Goal: Task Accomplishment & Management: Complete application form

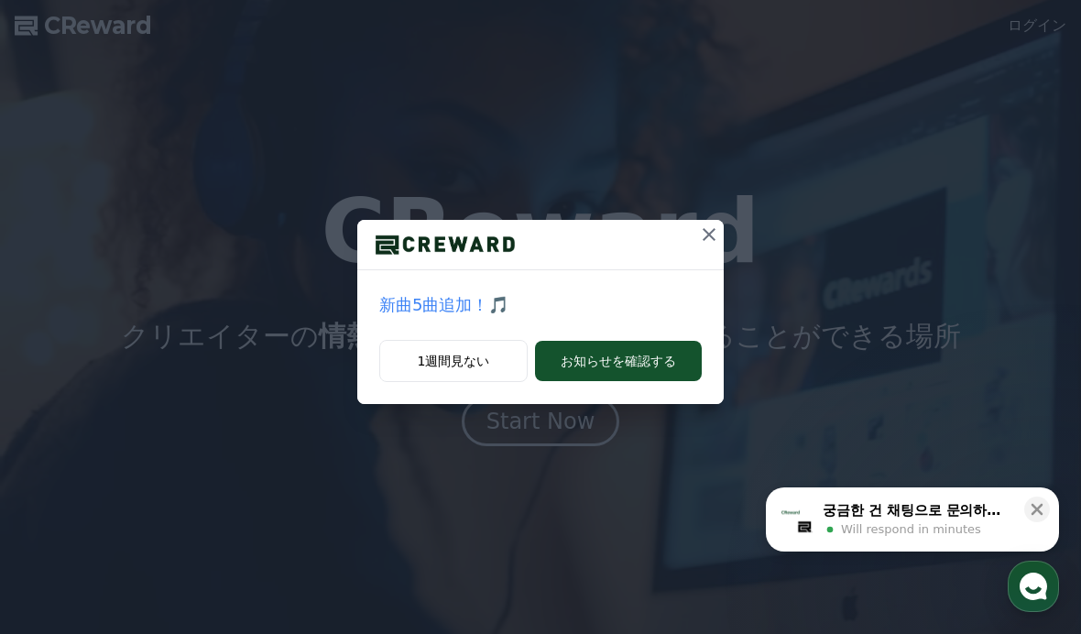
click at [698, 245] on icon at bounding box center [709, 235] width 22 height 22
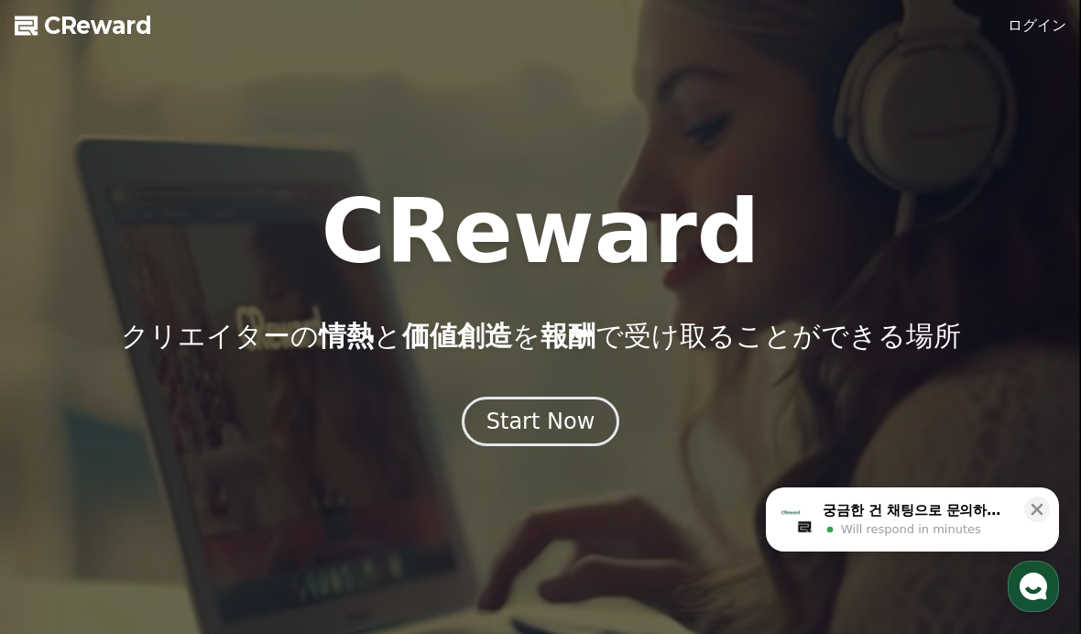
click at [1040, 34] on link "ログイン" at bounding box center [1037, 26] width 59 height 22
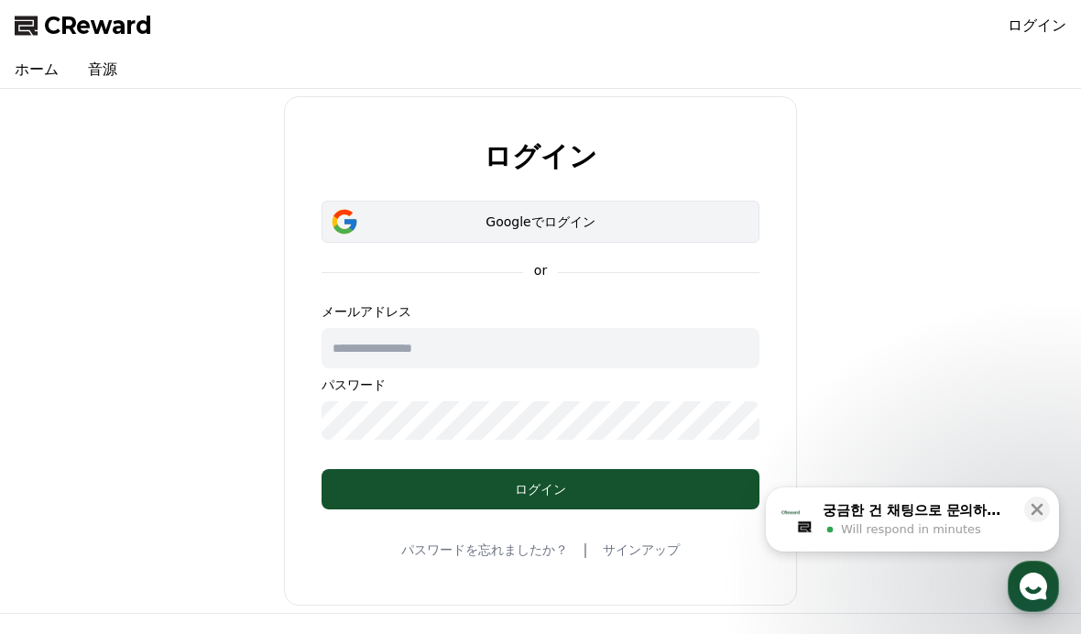
click at [601, 225] on div "Googleでログイン" at bounding box center [540, 222] width 385 height 18
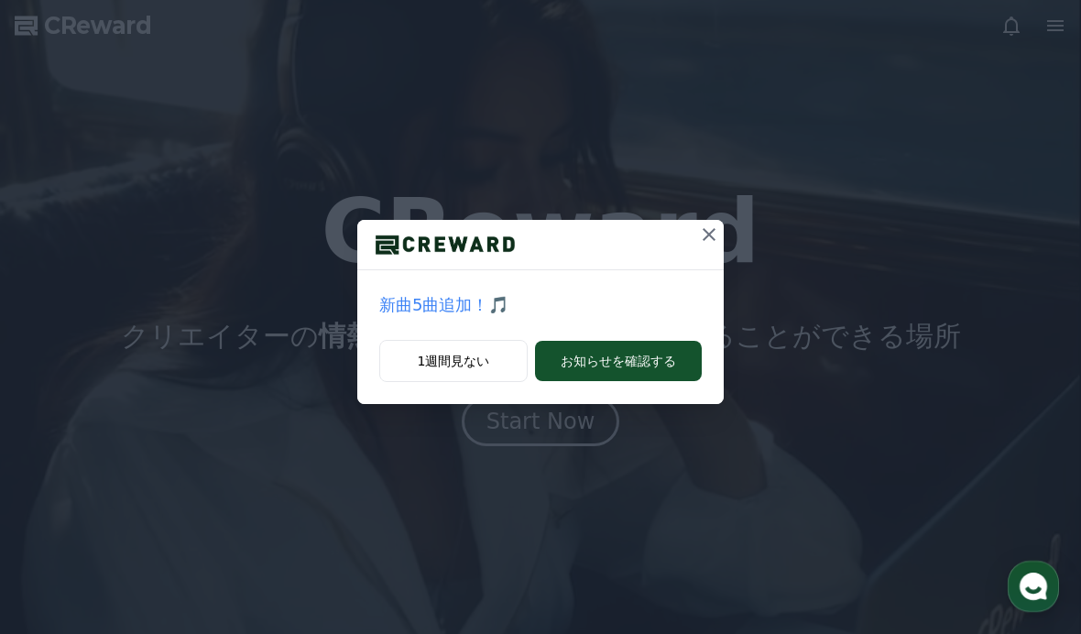
click at [702, 246] on button at bounding box center [708, 234] width 29 height 29
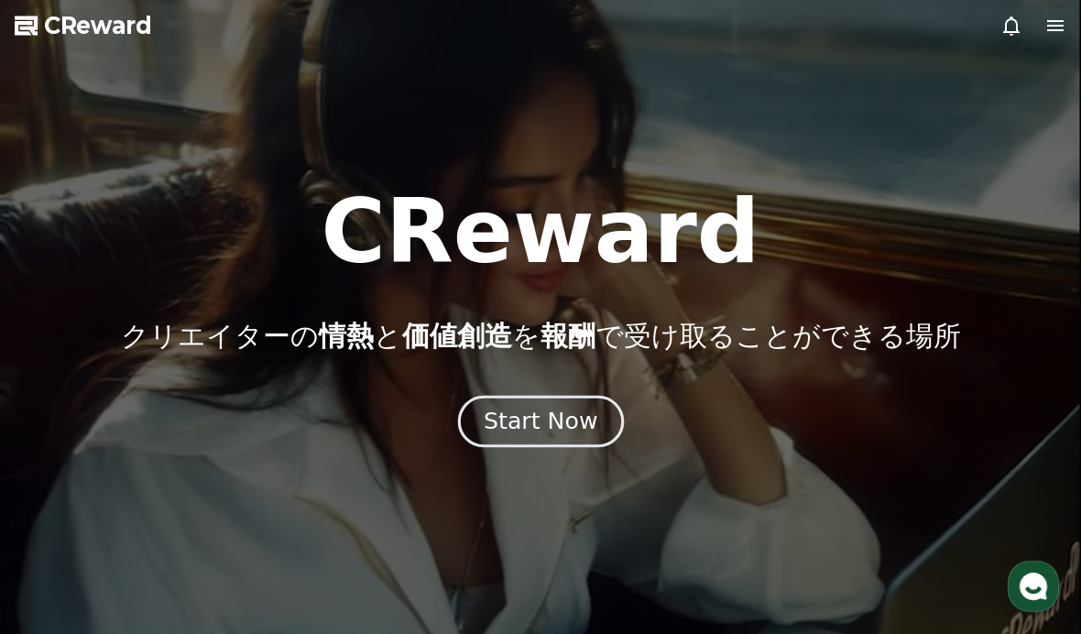
click at [570, 412] on div "Start Now" at bounding box center [541, 421] width 114 height 31
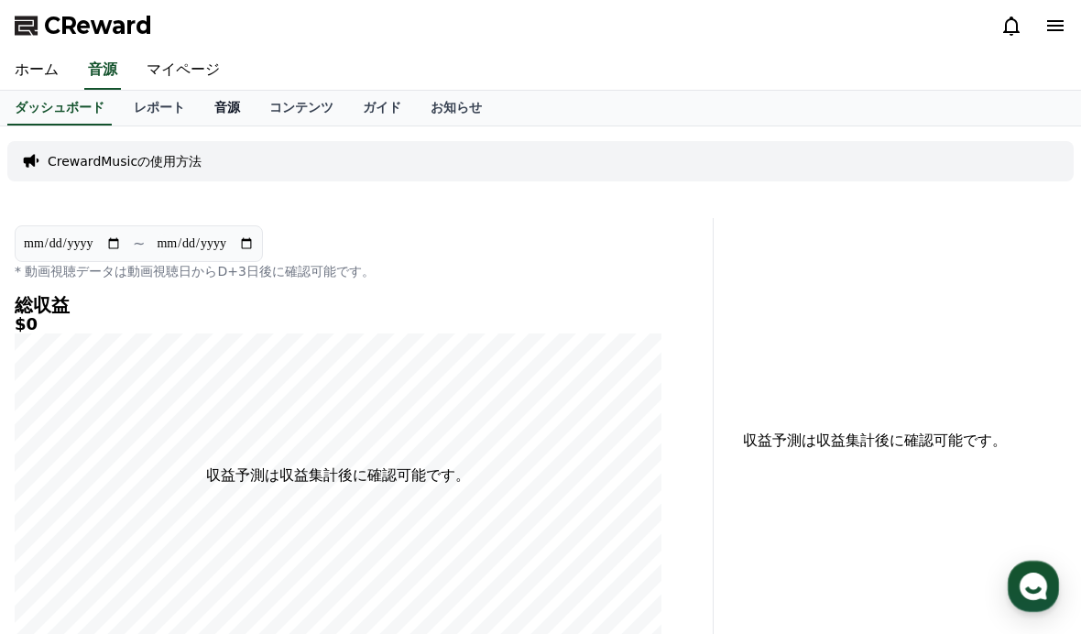
click at [234, 103] on link "音源" at bounding box center [227, 108] width 55 height 35
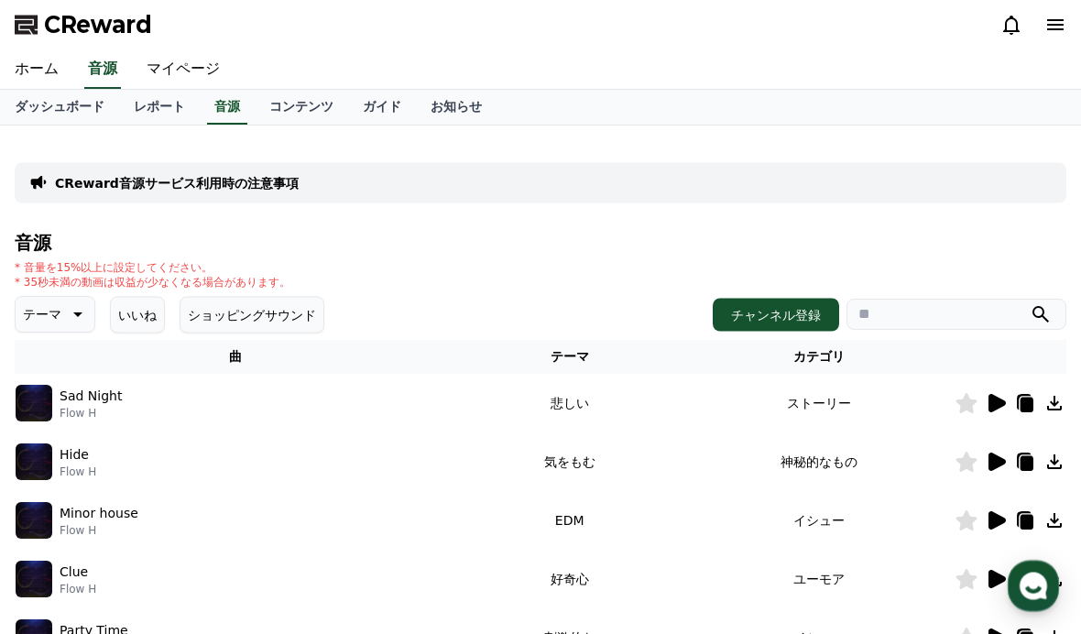
click at [1055, 30] on icon at bounding box center [1055, 25] width 16 height 11
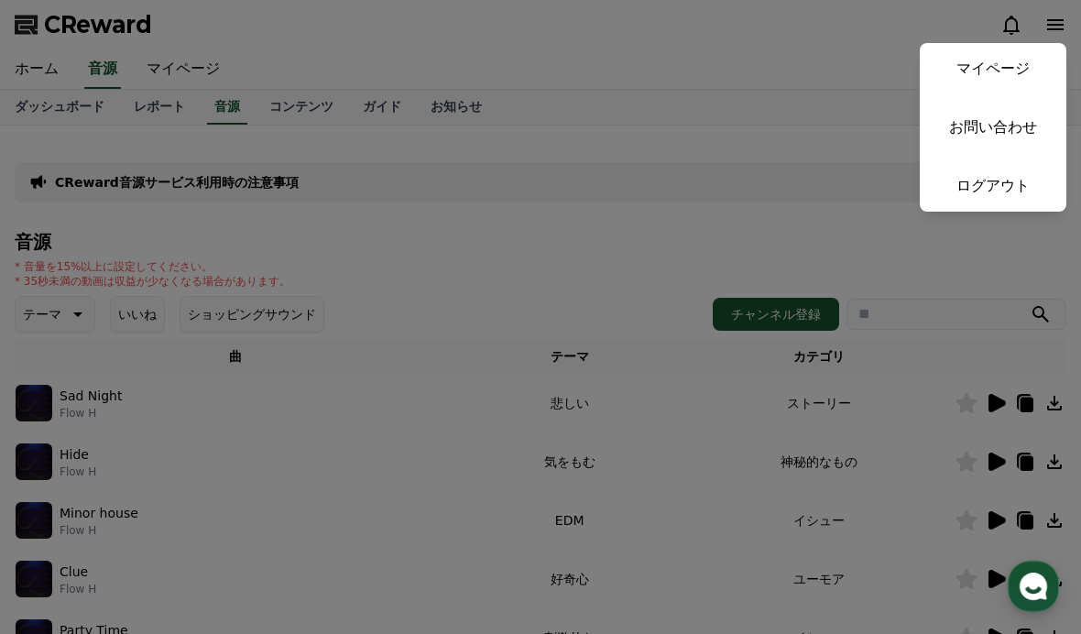
click at [769, 223] on button "close" at bounding box center [540, 317] width 1081 height 634
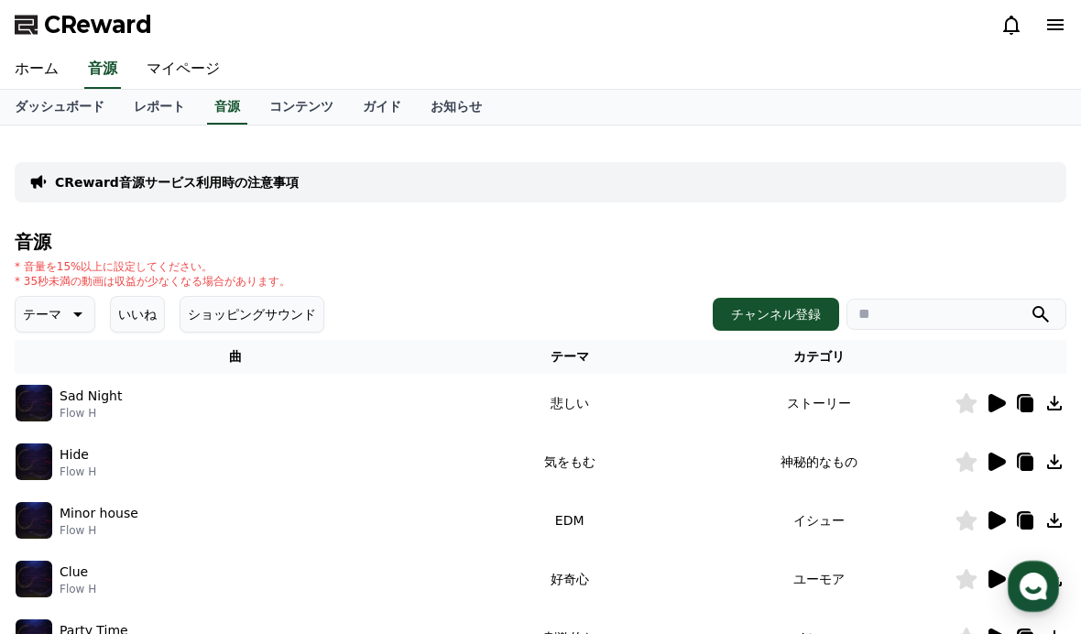
click at [1051, 403] on icon at bounding box center [1054, 403] width 22 height 22
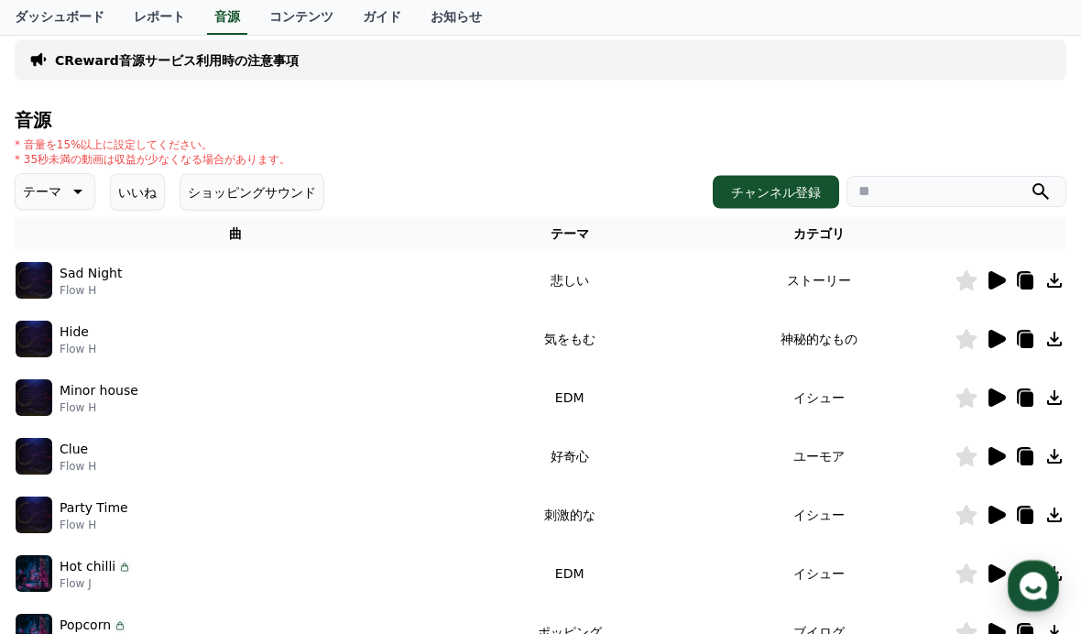
scroll to position [139, 0]
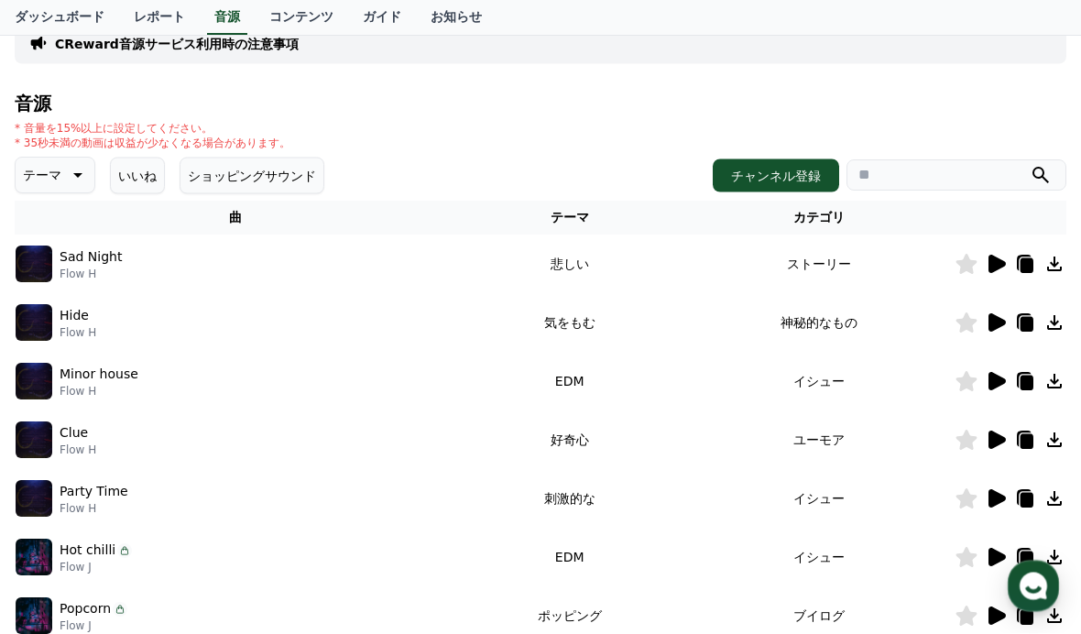
click at [997, 269] on icon at bounding box center [997, 265] width 17 height 18
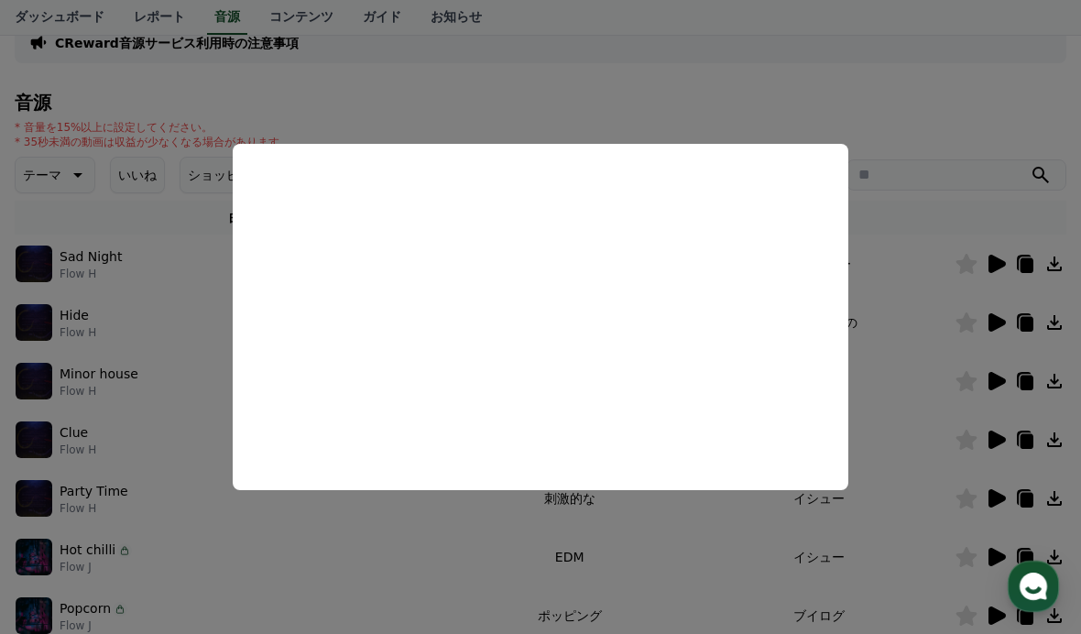
click at [913, 249] on button "close modal" at bounding box center [540, 317] width 1081 height 634
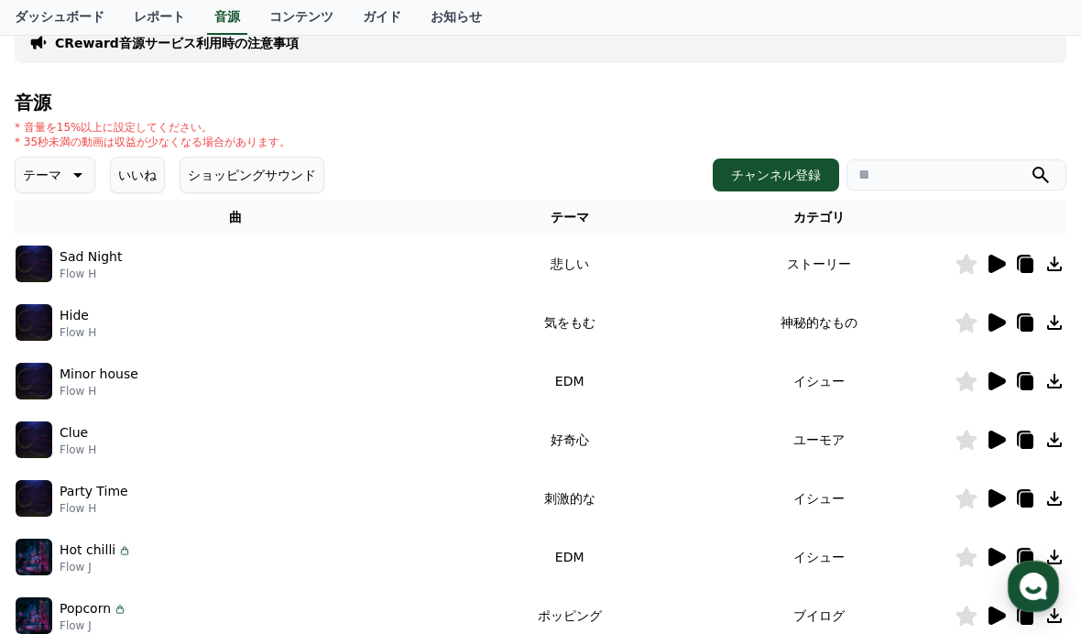
click at [992, 439] on icon at bounding box center [997, 440] width 17 height 18
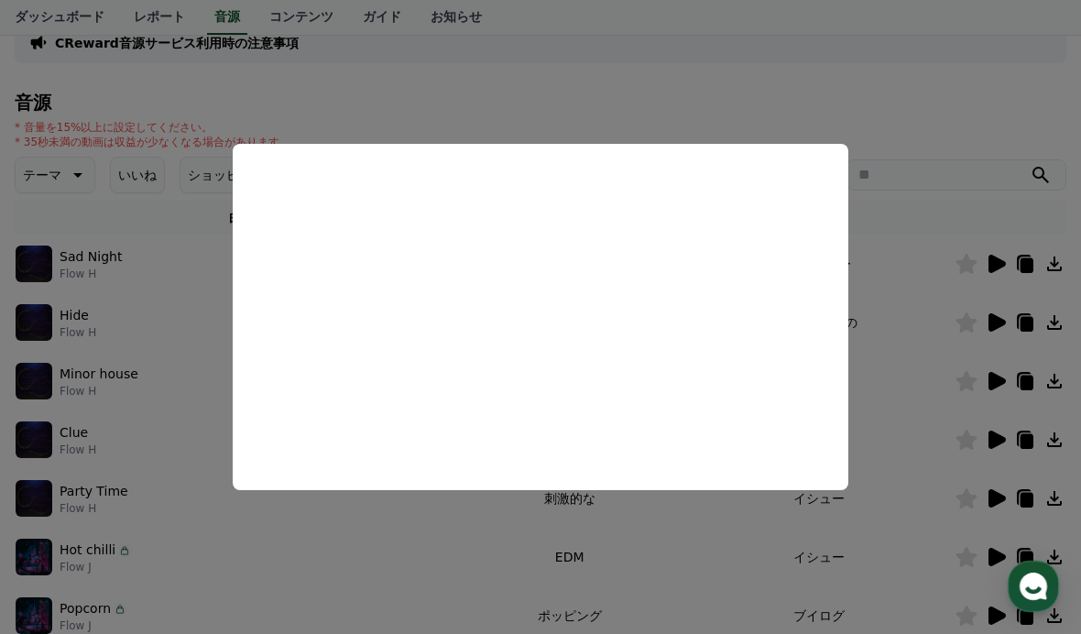
click at [916, 407] on button "close modal" at bounding box center [540, 317] width 1081 height 634
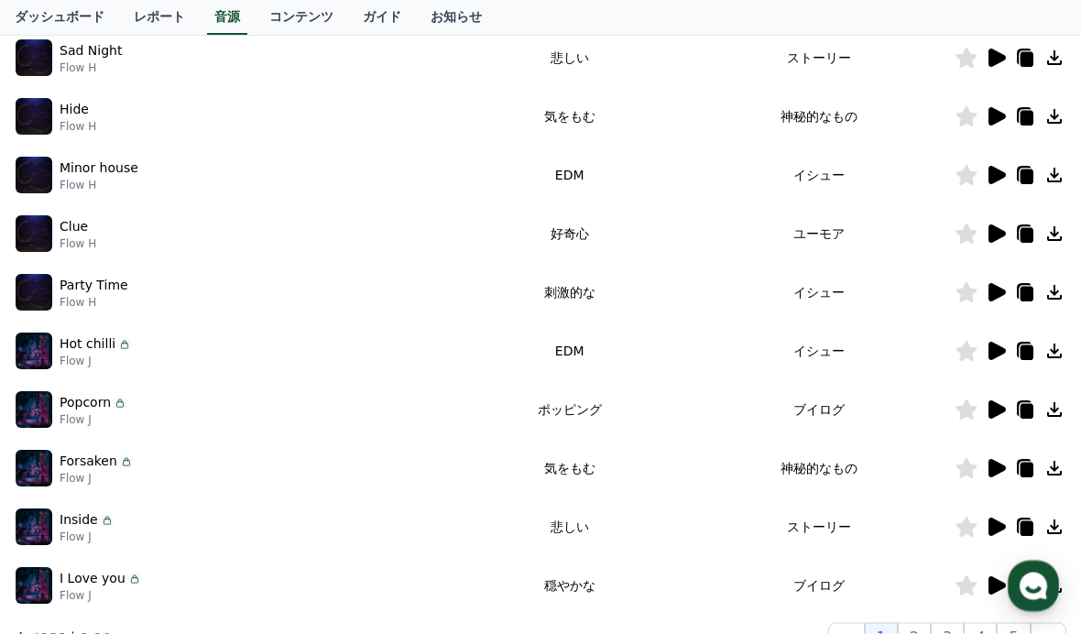
scroll to position [347, 0]
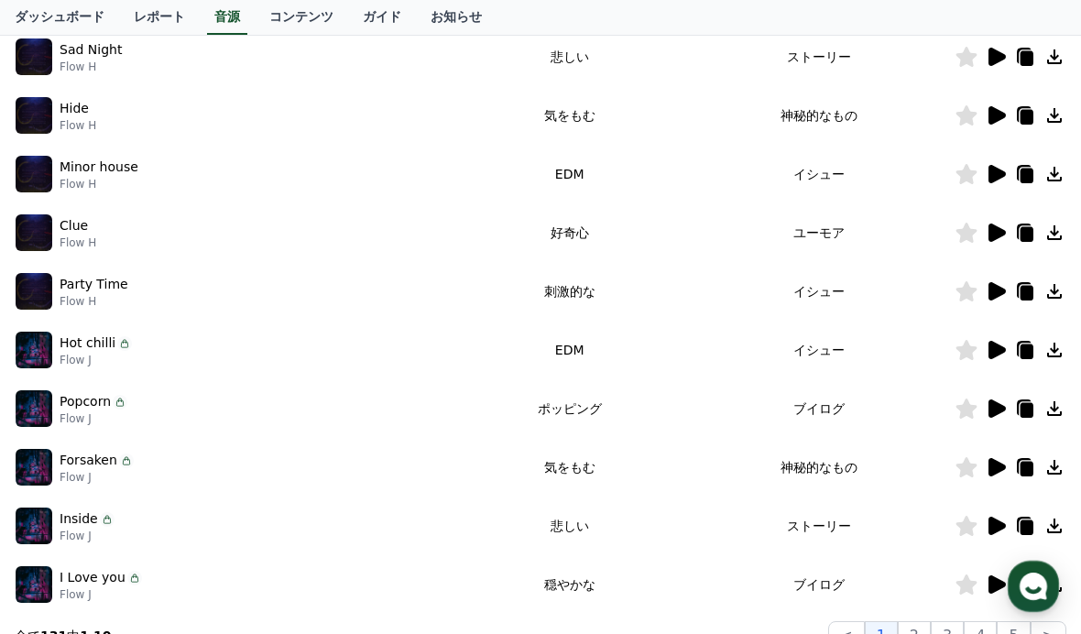
click at [993, 471] on icon at bounding box center [997, 467] width 17 height 18
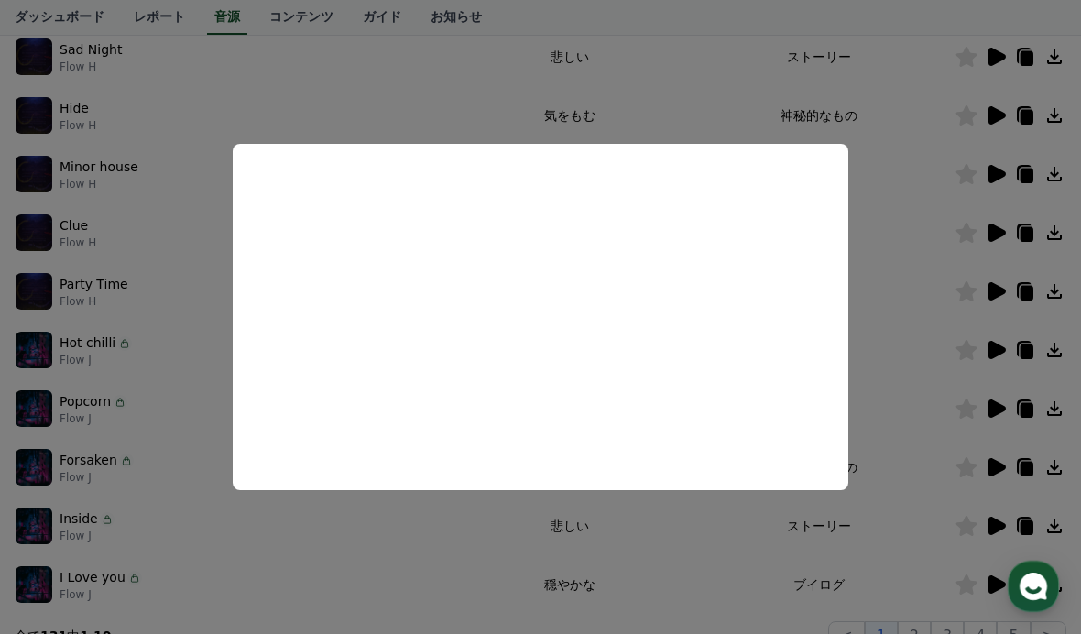
click at [933, 371] on button "close modal" at bounding box center [540, 317] width 1081 height 634
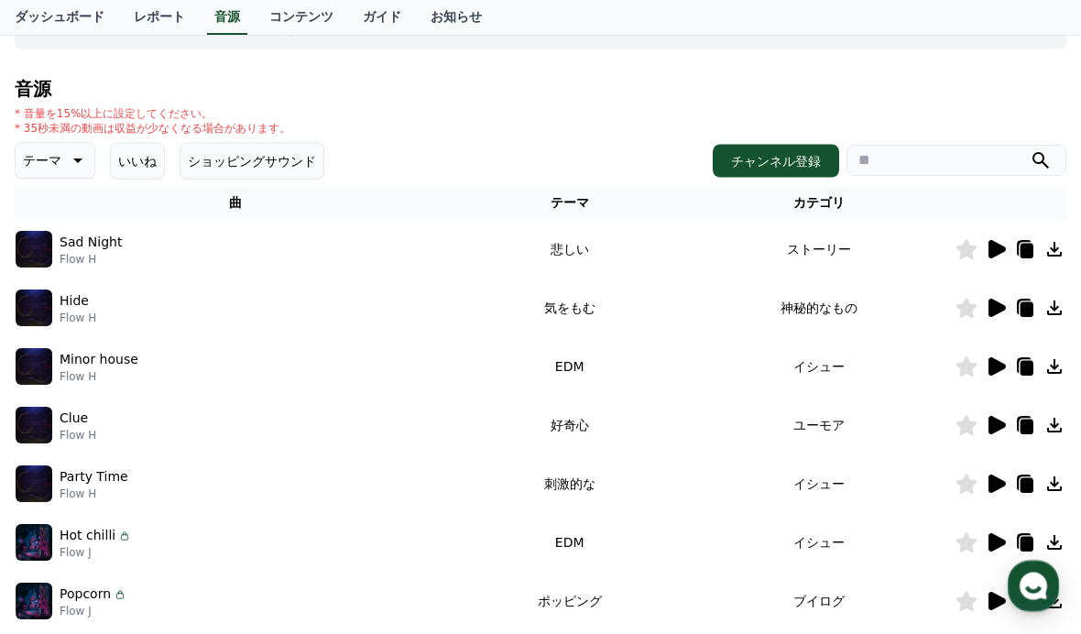
scroll to position [0, 0]
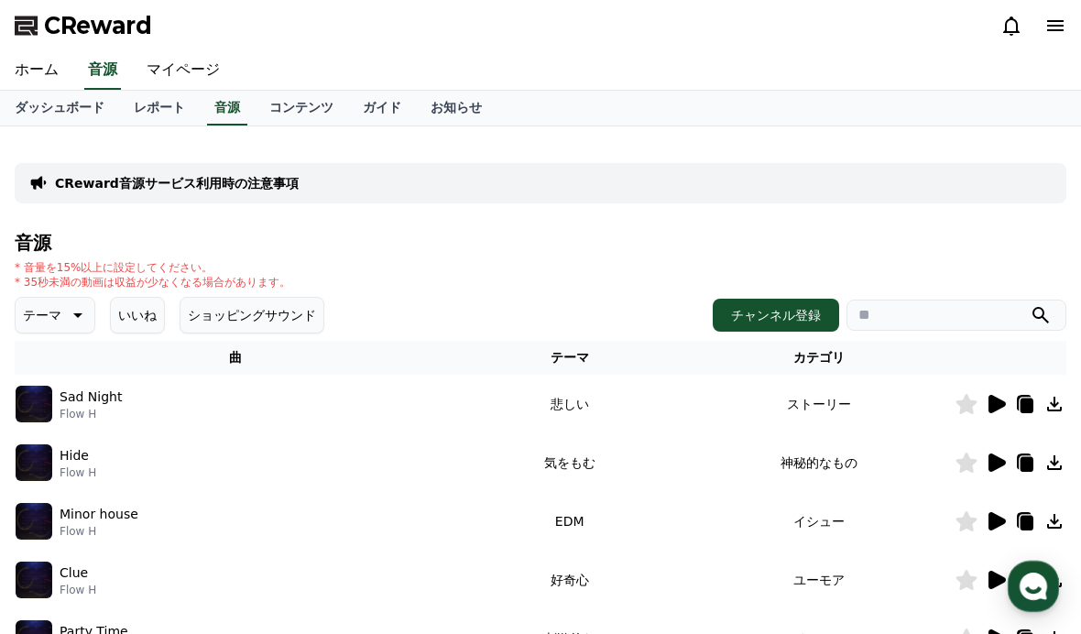
click at [1054, 27] on icon at bounding box center [1055, 26] width 22 height 22
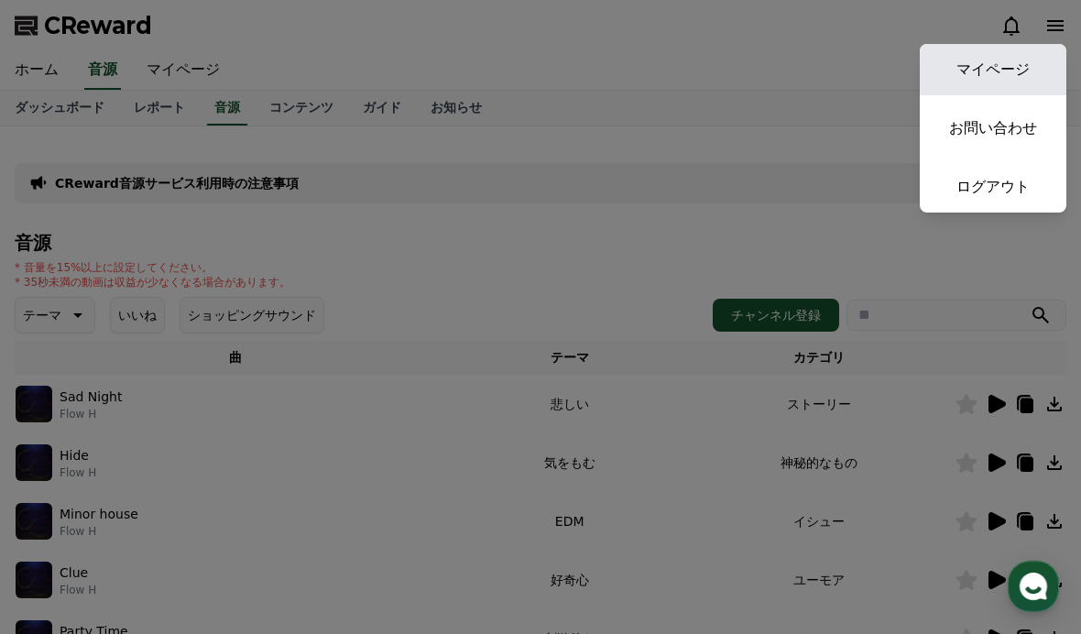
click at [1014, 67] on link "マイページ" at bounding box center [993, 69] width 147 height 51
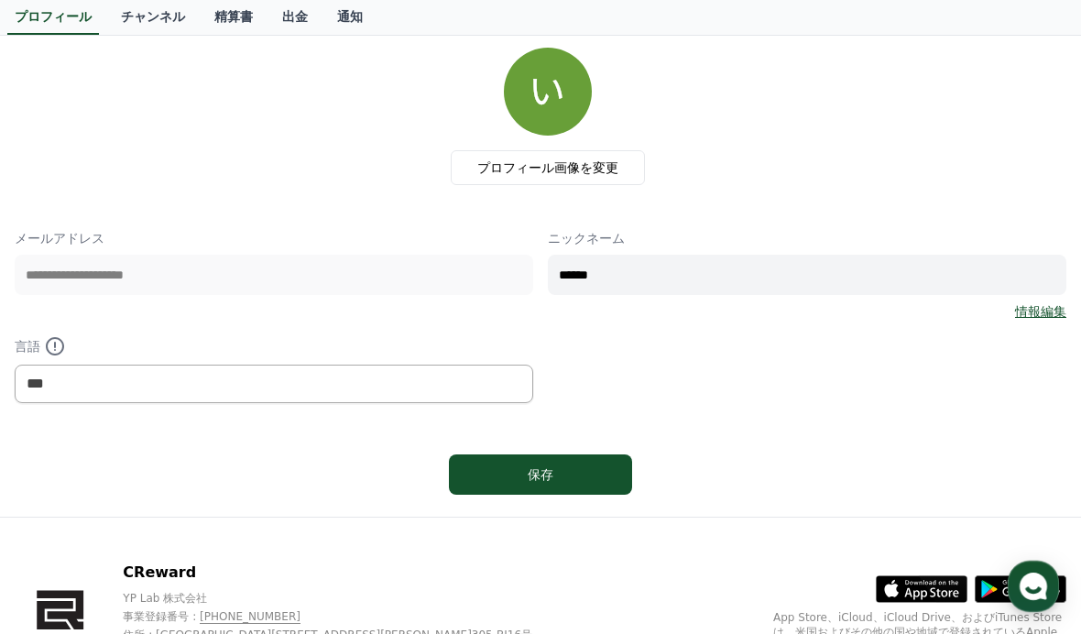
scroll to position [86, 0]
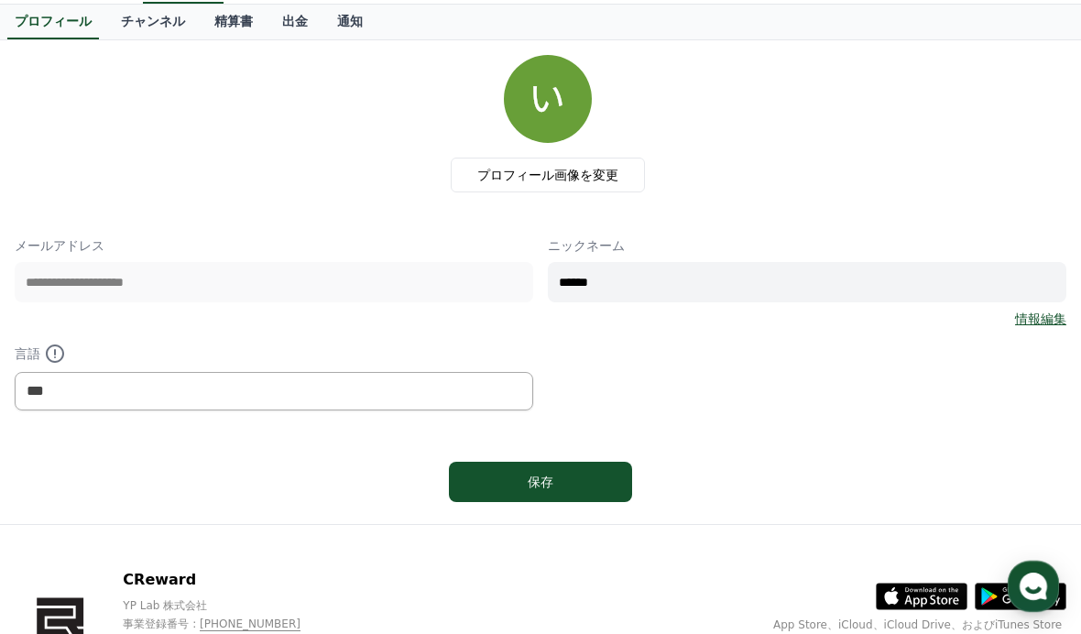
click at [721, 280] on input "******" at bounding box center [807, 282] width 519 height 40
click at [593, 281] on input "******" at bounding box center [807, 282] width 519 height 40
type input "***"
click at [808, 368] on div "**********" at bounding box center [541, 323] width 1052 height 174
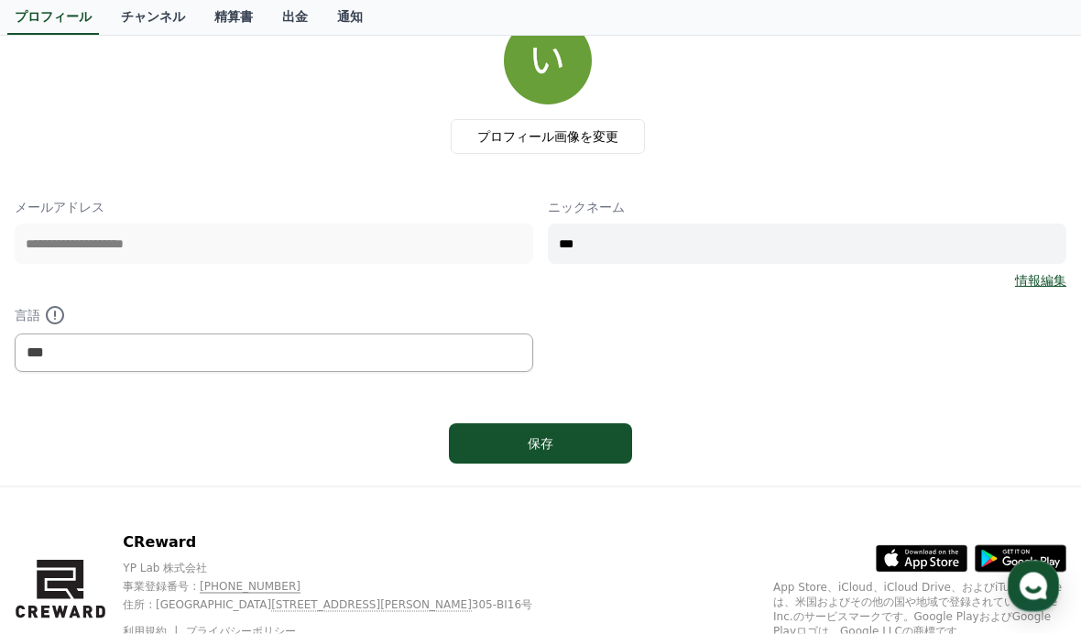
scroll to position [127, 0]
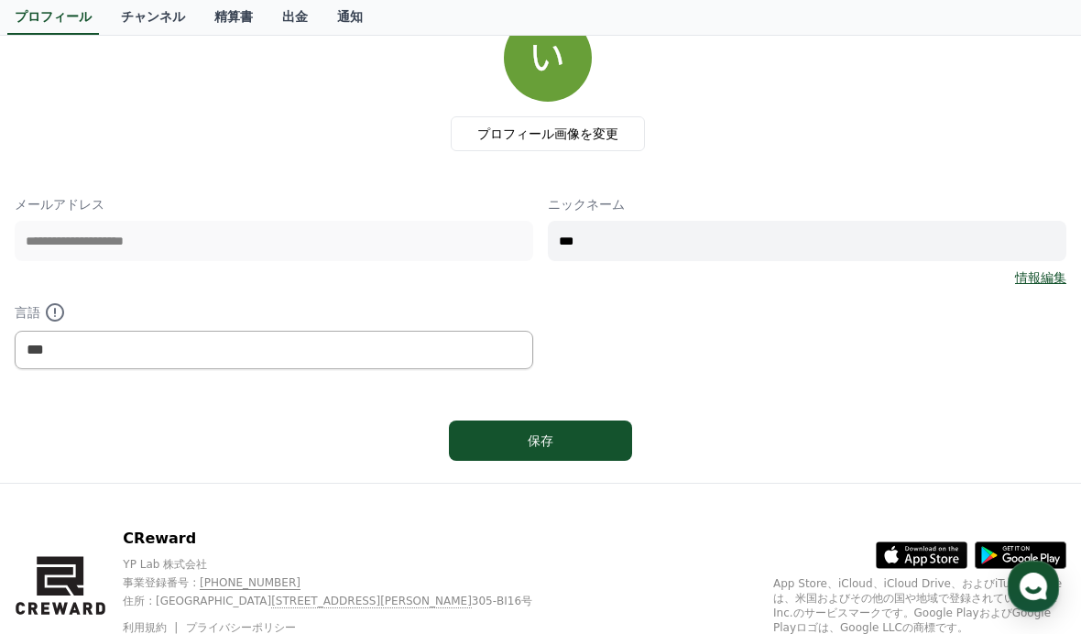
click at [925, 558] on icon at bounding box center [922, 554] width 91 height 26
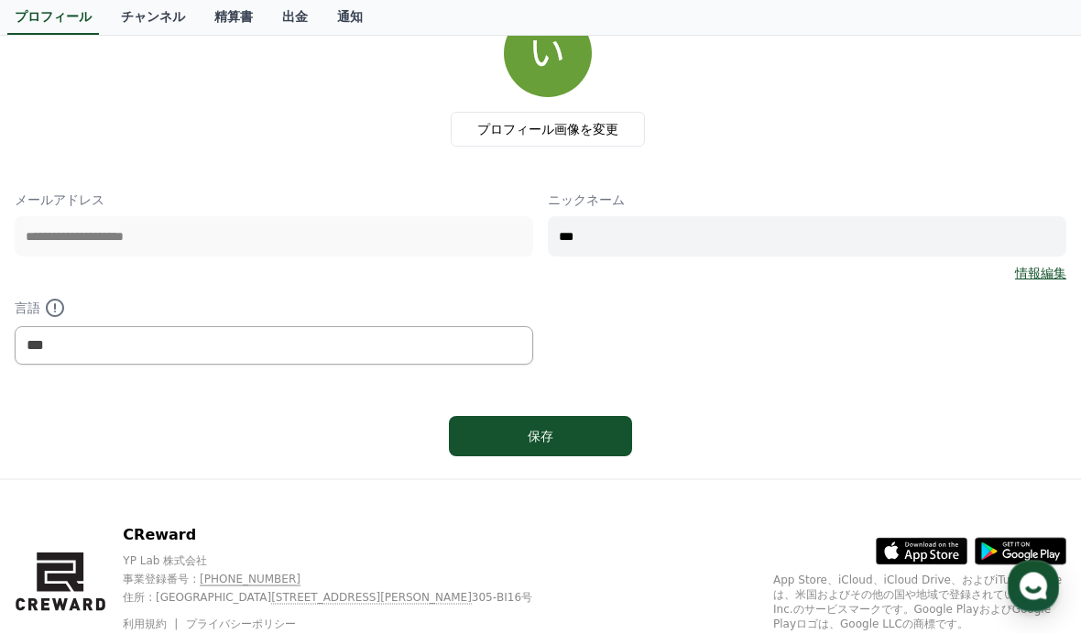
scroll to position [0, 0]
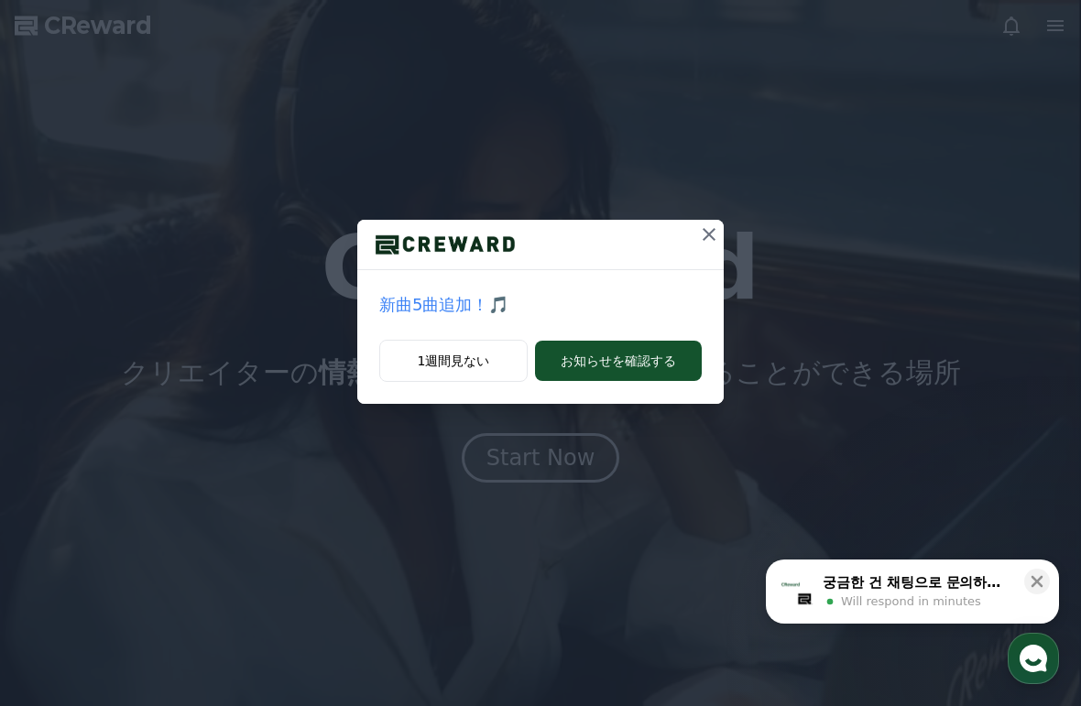
click at [715, 239] on icon at bounding box center [709, 234] width 13 height 13
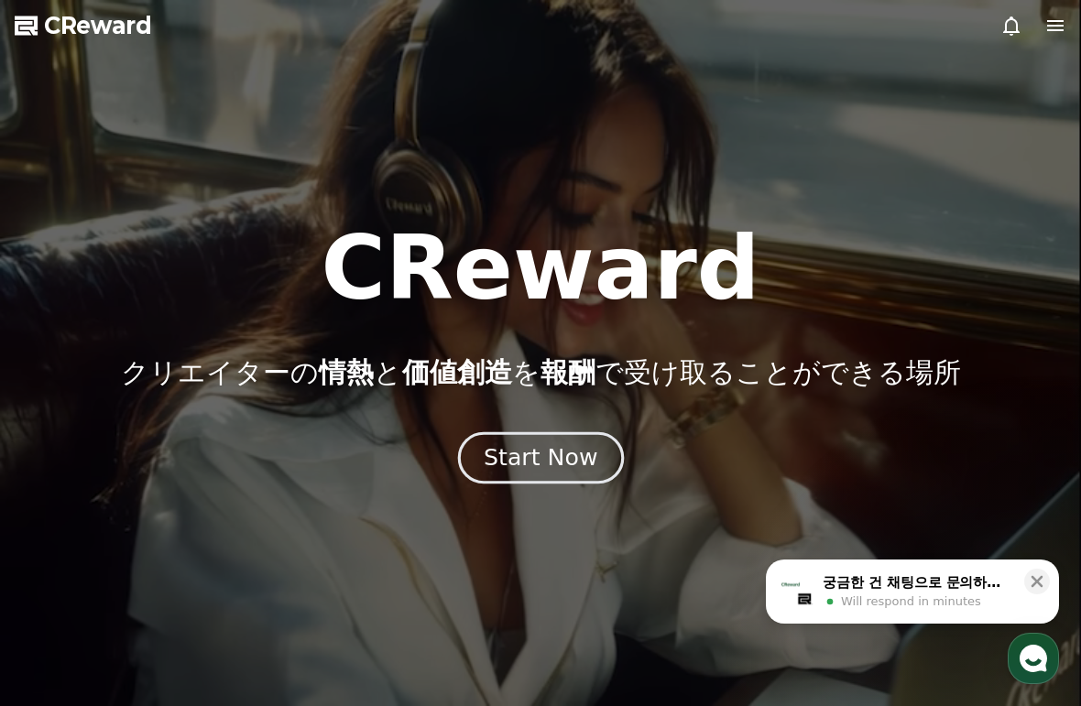
click at [565, 464] on div "Start Now" at bounding box center [541, 457] width 114 height 31
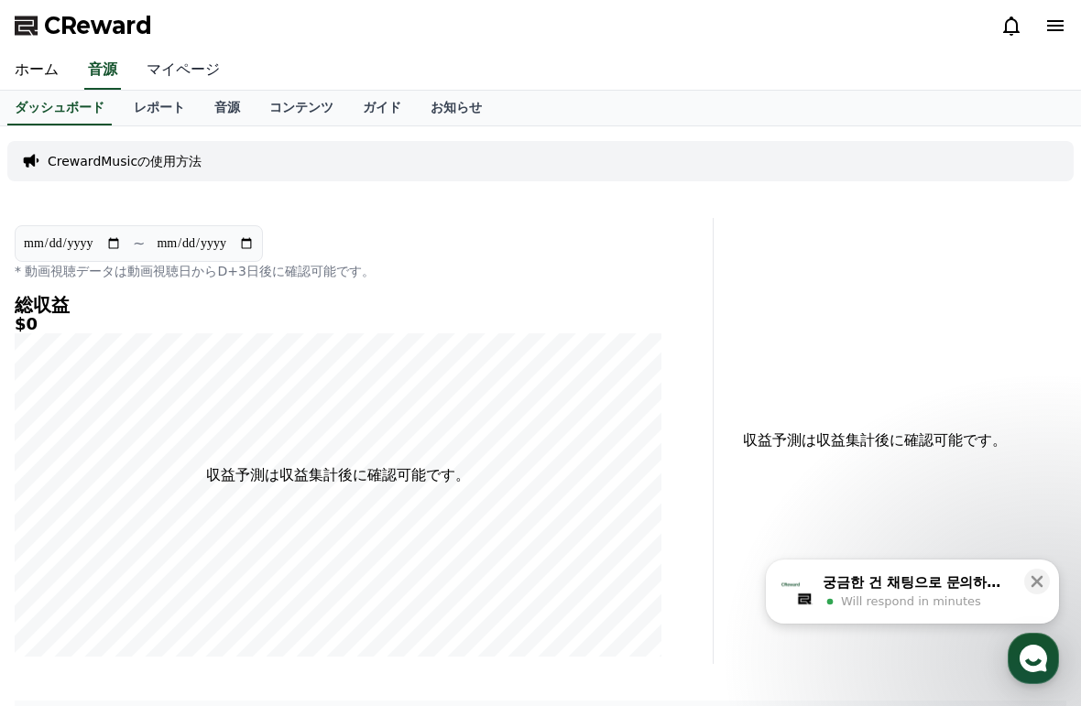
click at [192, 70] on link "マイページ" at bounding box center [183, 70] width 103 height 38
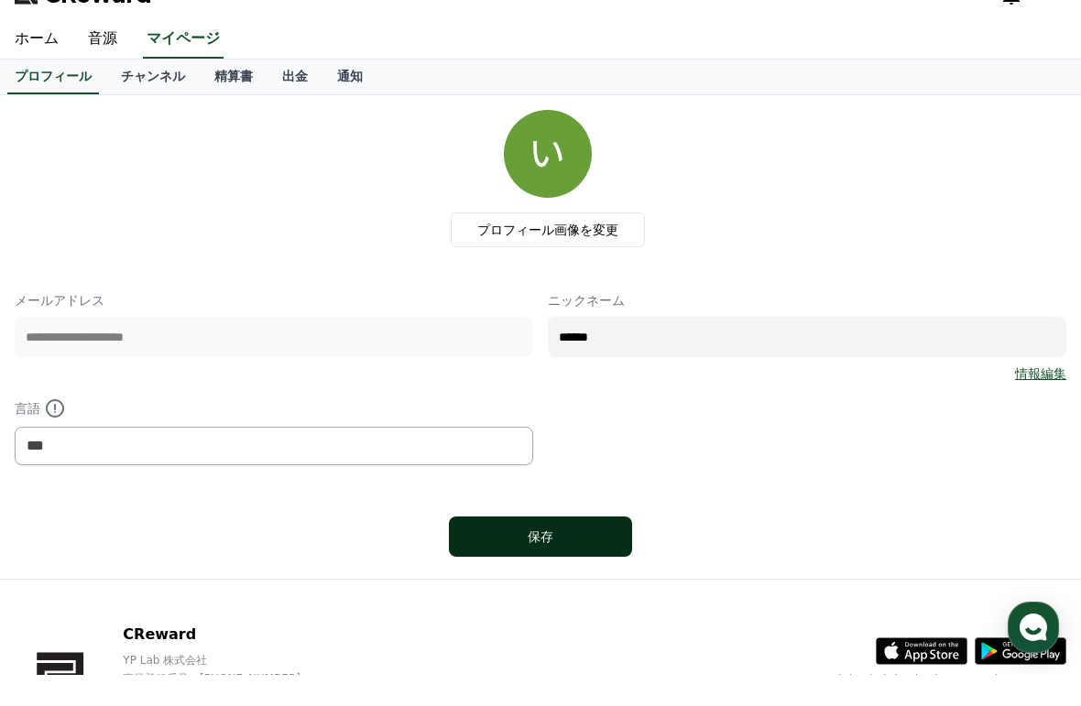
click at [589, 559] on div "保存" at bounding box center [541, 568] width 110 height 18
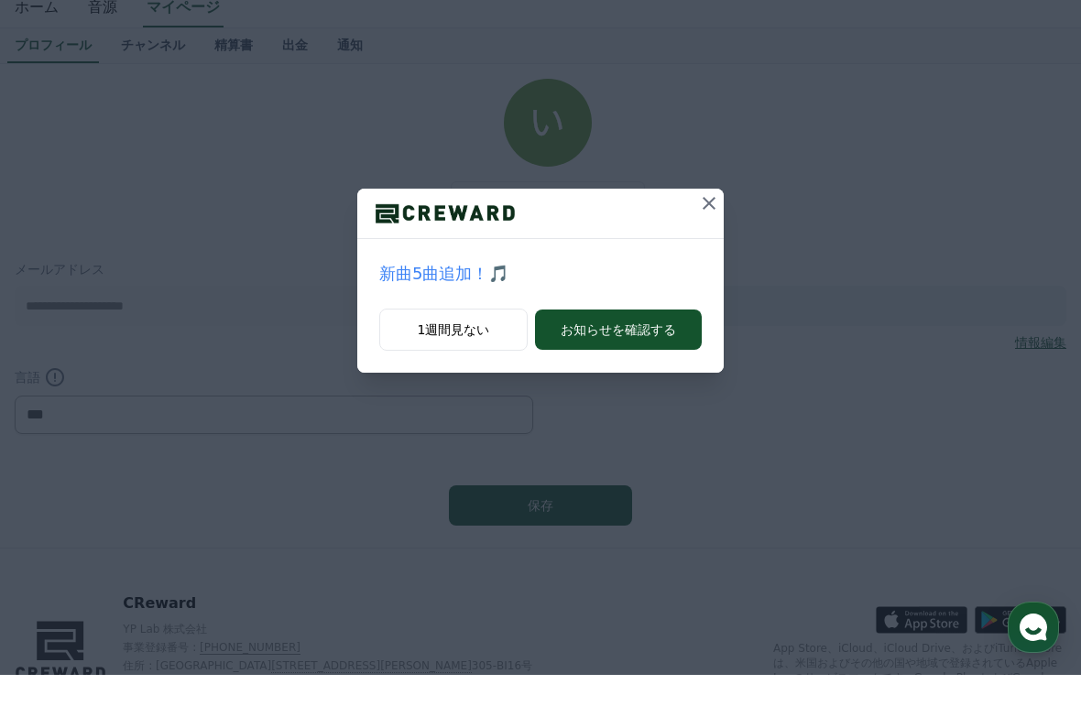
click at [701, 220] on button at bounding box center [708, 234] width 29 height 29
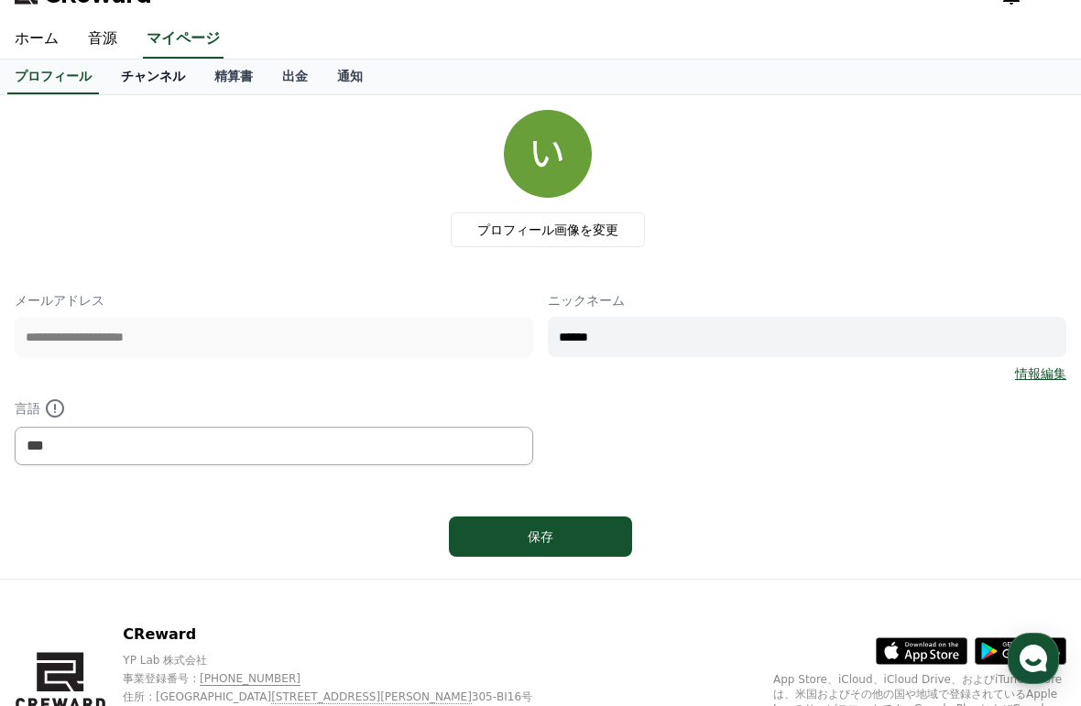
click at [139, 94] on link "チャンネル" at bounding box center [152, 77] width 93 height 35
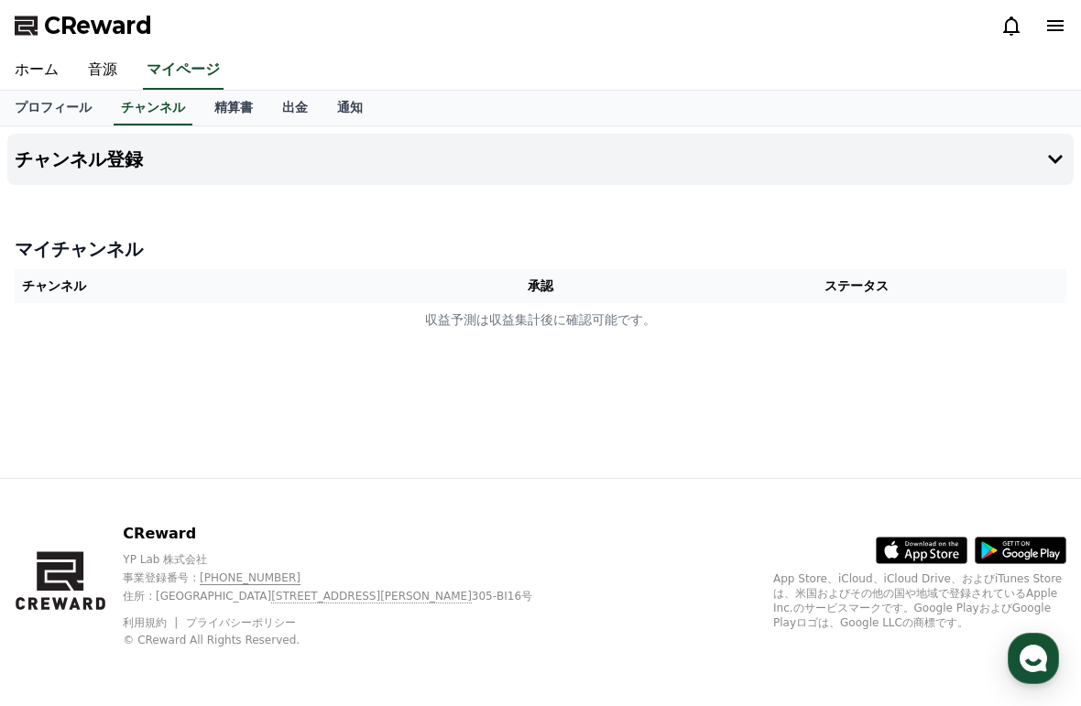
click at [78, 230] on div "マイチャンネル チャンネル 承認 ステータス 収益予測は収益集計後に確認可能です。" at bounding box center [540, 286] width 1066 height 115
click at [49, 152] on h4 "チャンネル登録" at bounding box center [79, 159] width 128 height 20
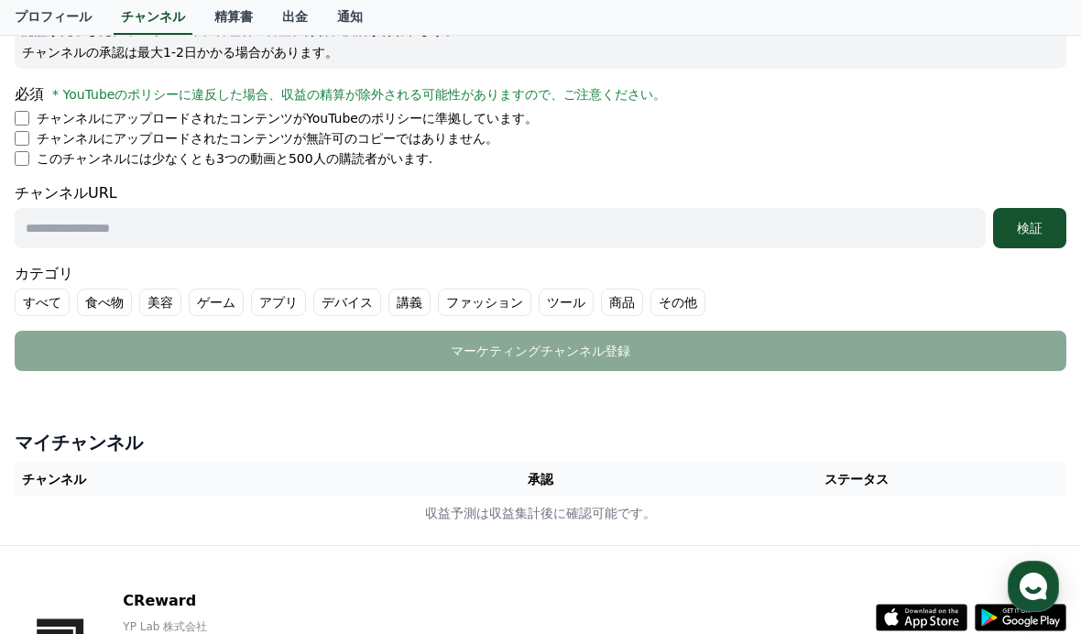
scroll to position [358, 0]
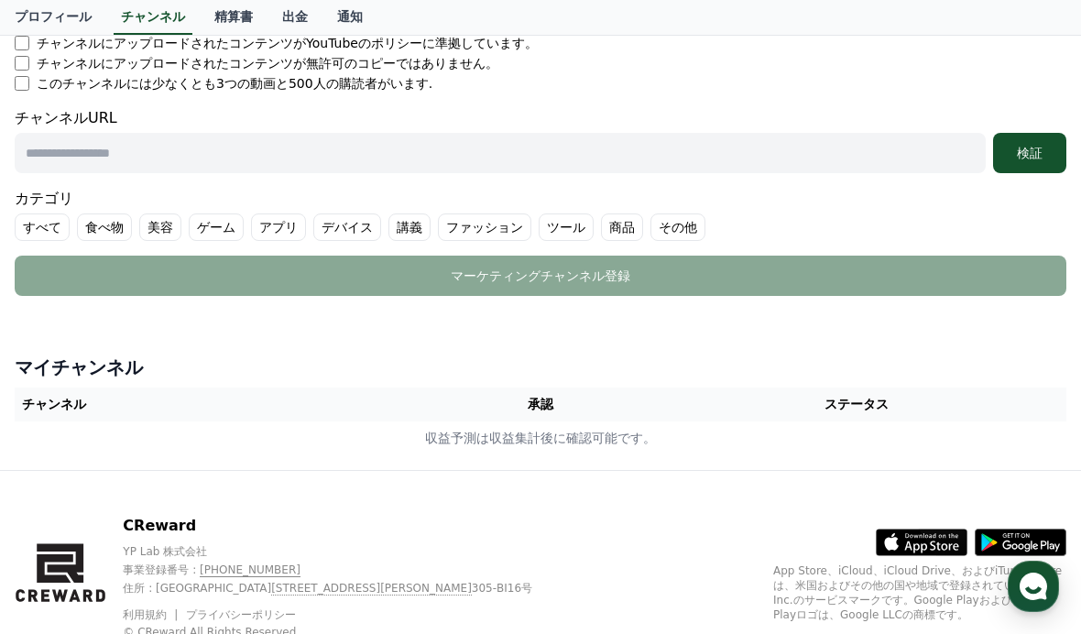
click at [137, 152] on input "text" at bounding box center [500, 153] width 971 height 40
click at [93, 146] on input "text" at bounding box center [500, 153] width 971 height 40
paste input "**********"
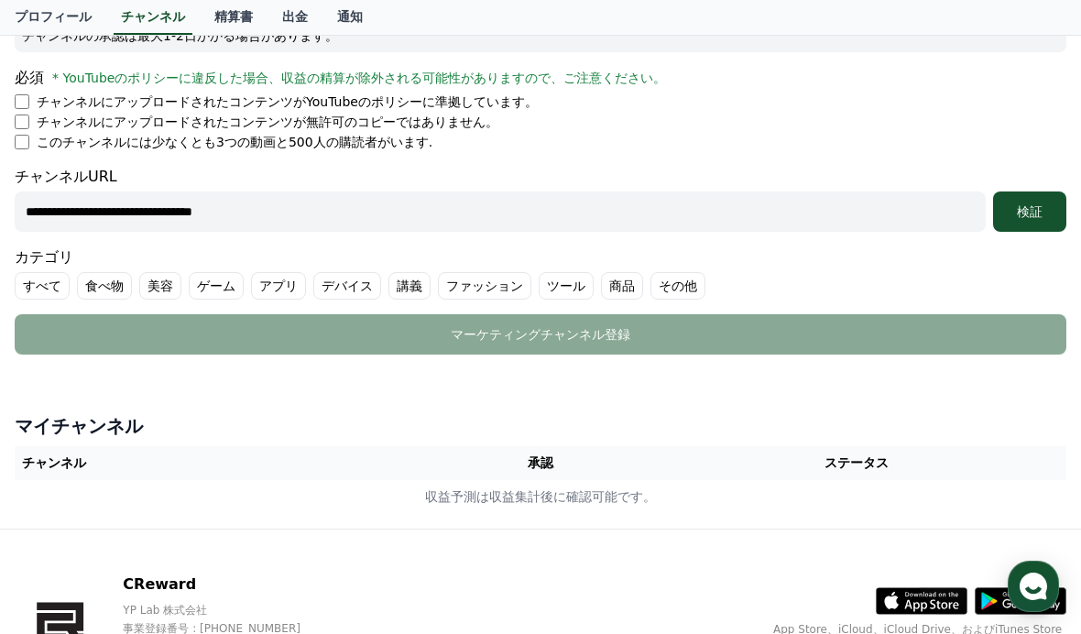
scroll to position [298, 0]
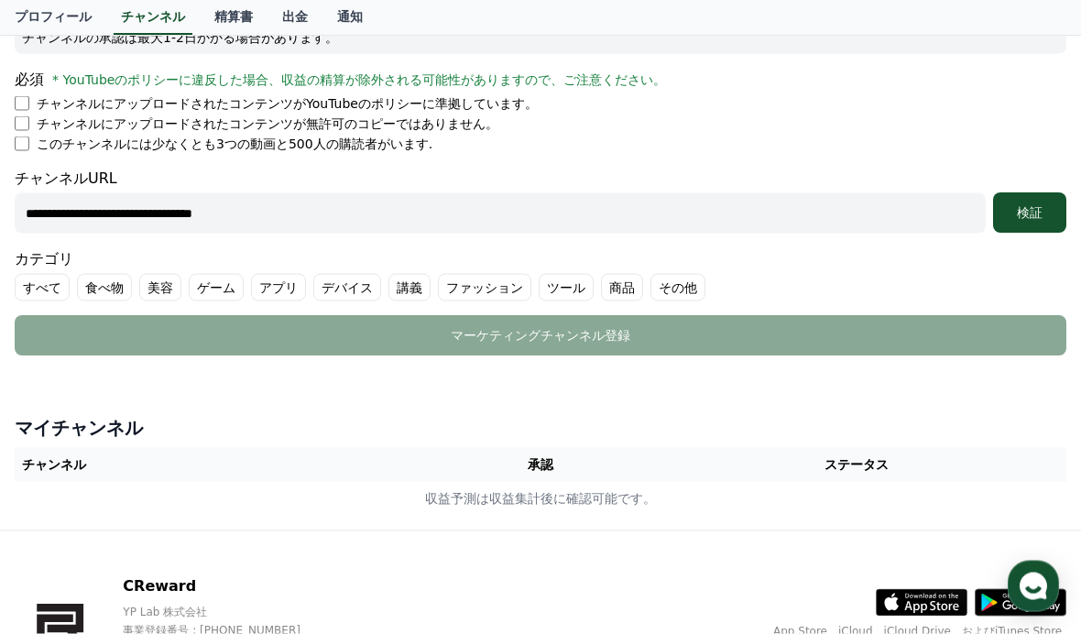
type input "**********"
click at [31, 95] on li "チャンネルにアップロードされたコンテンツがYouTubeのポリシーに準拠しています。" at bounding box center [541, 102] width 1052 height 18
click at [39, 104] on p "チャンネルにアップロードされたコンテンツがYouTubeのポリシーに準拠しています。" at bounding box center [287, 102] width 501 height 18
click at [1046, 215] on div "検証" at bounding box center [1029, 212] width 59 height 18
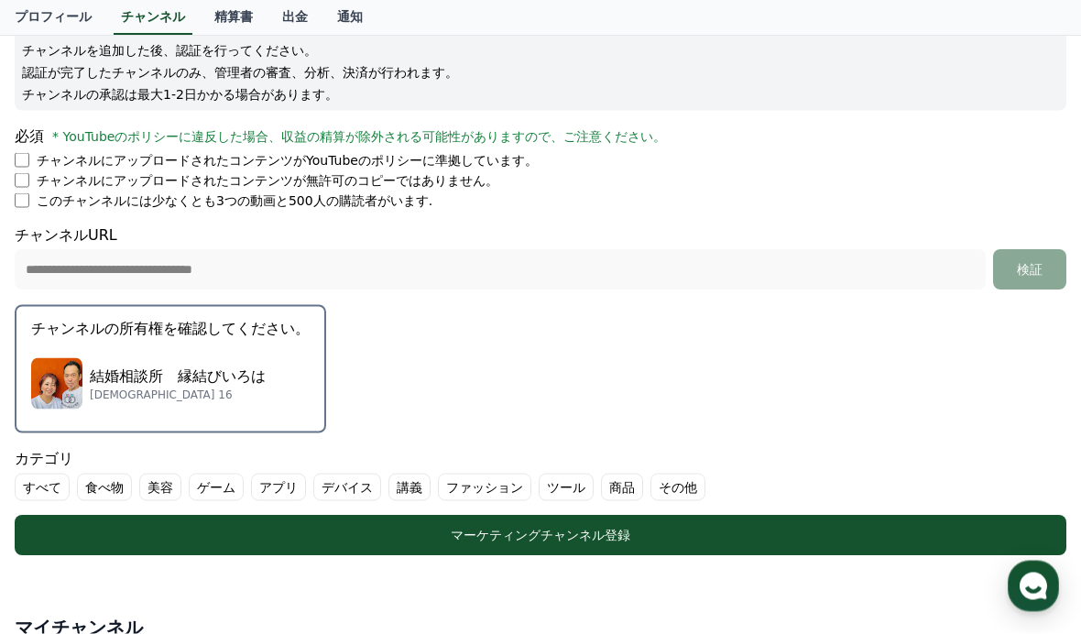
scroll to position [211, 0]
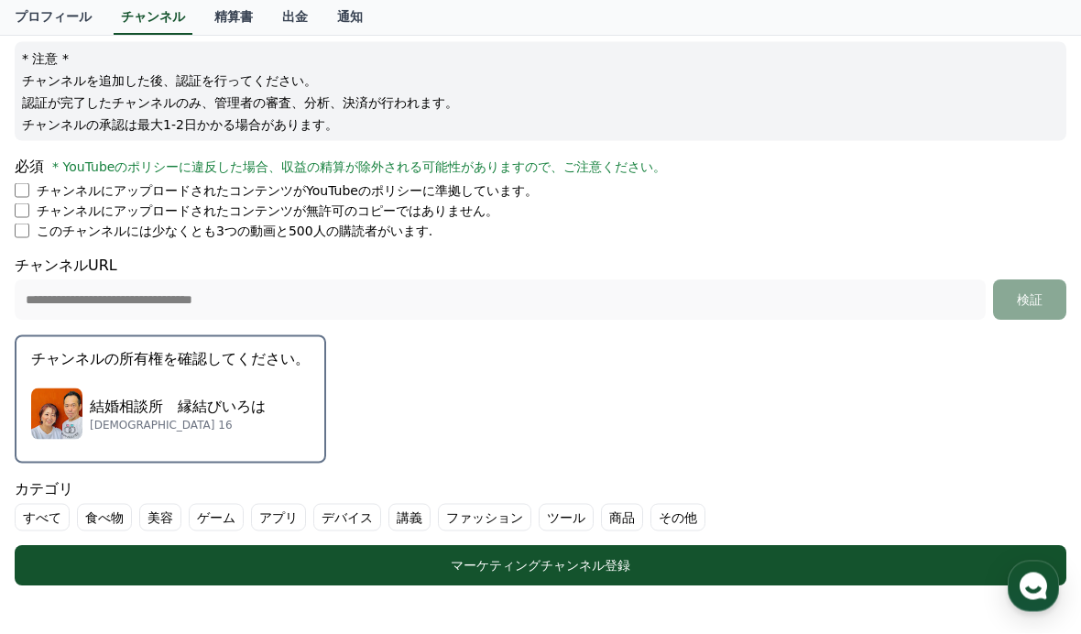
click at [226, 377] on div "結婚相談所　縁結びいろは サブスクライバー 16" at bounding box center [170, 413] width 279 height 73
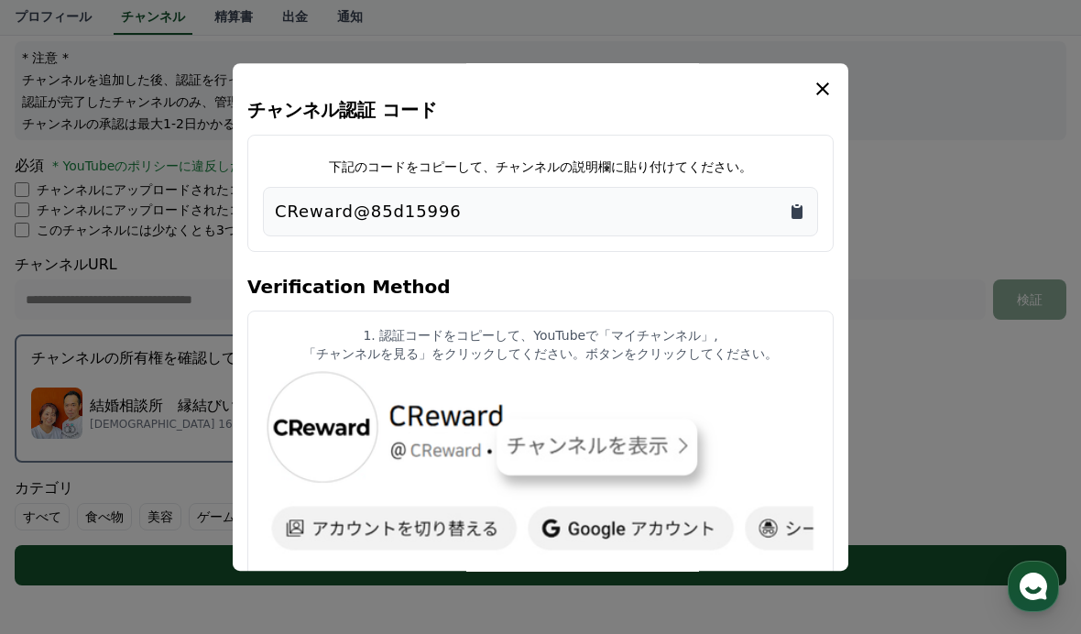
click at [800, 205] on icon "Copy to clipboard" at bounding box center [797, 212] width 11 height 14
click at [817, 78] on icon "modal" at bounding box center [823, 89] width 22 height 22
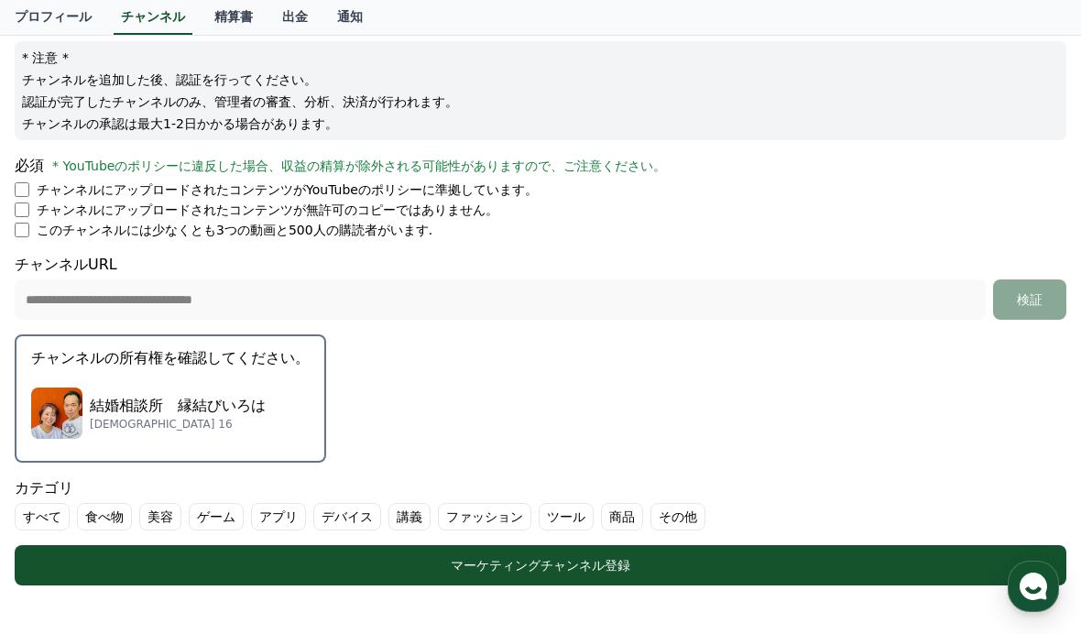
scroll to position [210, 0]
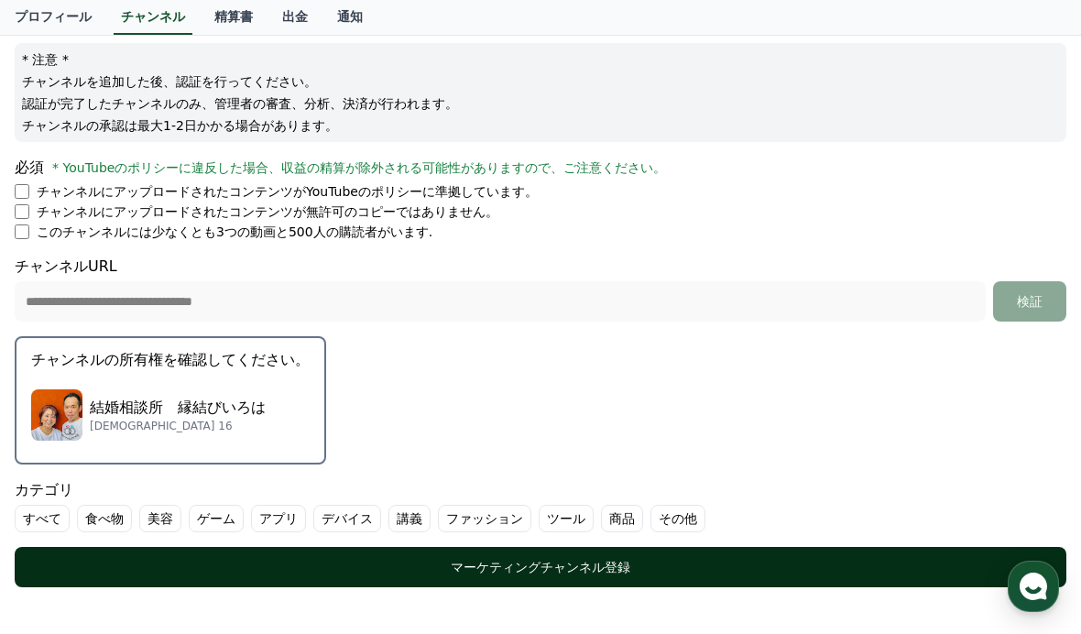
click at [637, 569] on div "マーケティングチャンネル登録" at bounding box center [540, 567] width 978 height 18
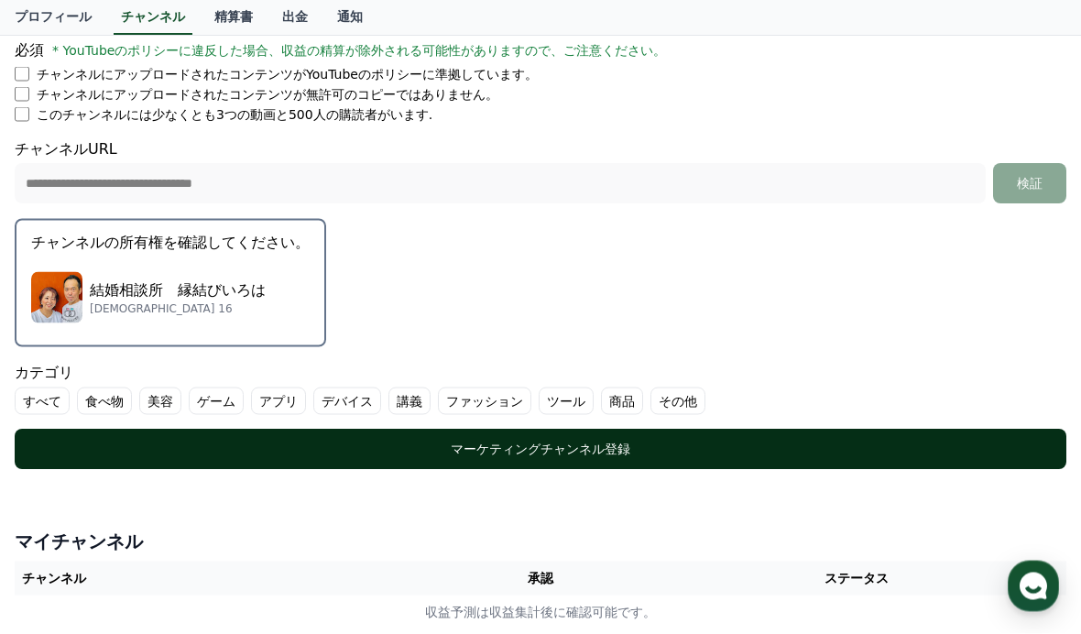
scroll to position [328, 0]
click at [635, 455] on div "マーケティングチャンネル登録" at bounding box center [540, 449] width 978 height 18
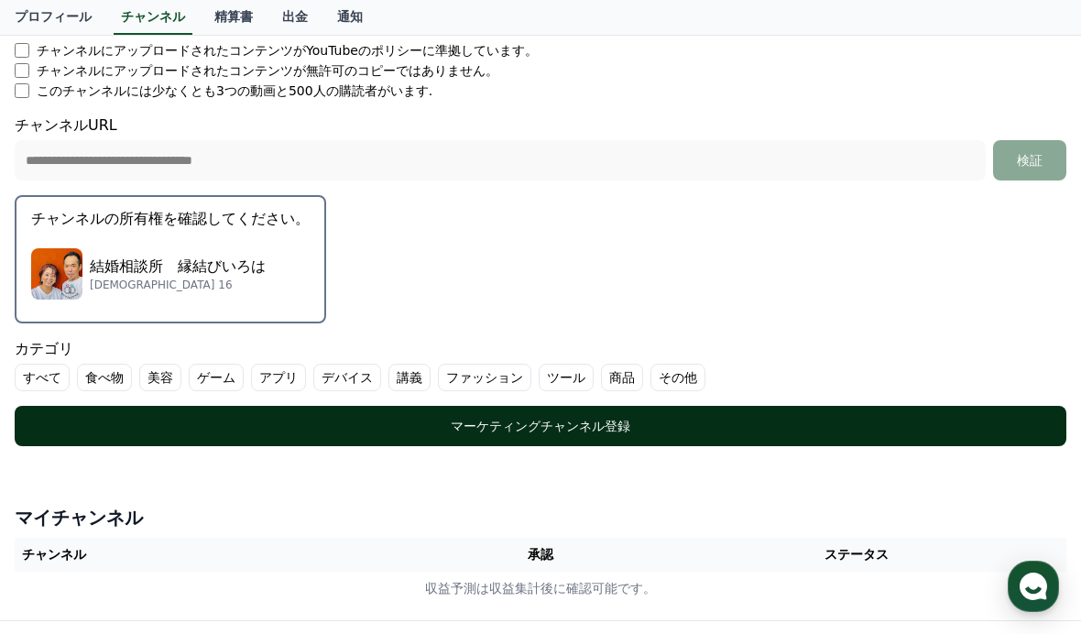
click at [349, 442] on button "マーケティングチャンネル登録" at bounding box center [541, 426] width 1052 height 40
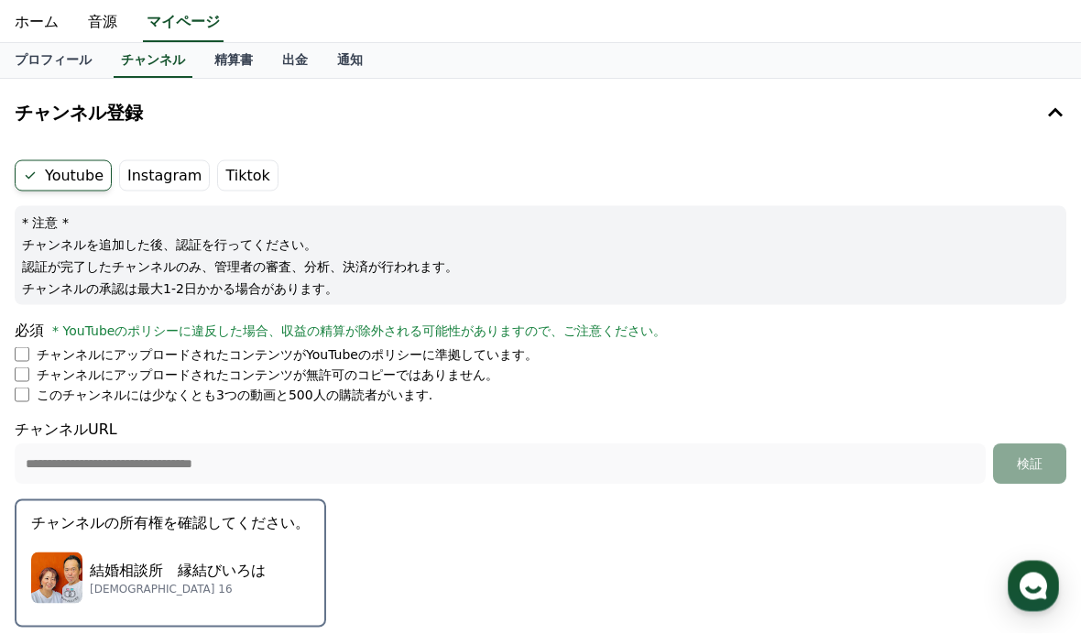
scroll to position [0, 0]
